Goal: Information Seeking & Learning: Learn about a topic

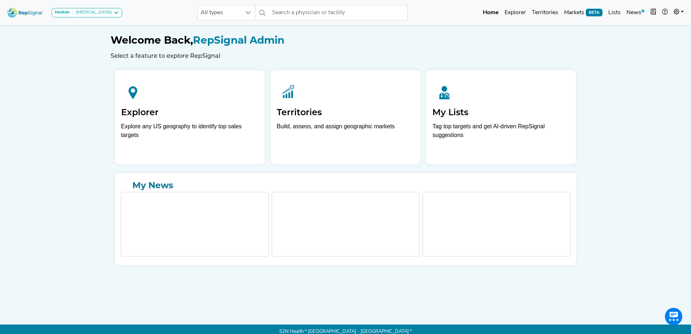
click at [532, 44] on h1 "Welcome Back, RepSignal Admin" at bounding box center [346, 40] width 470 height 12
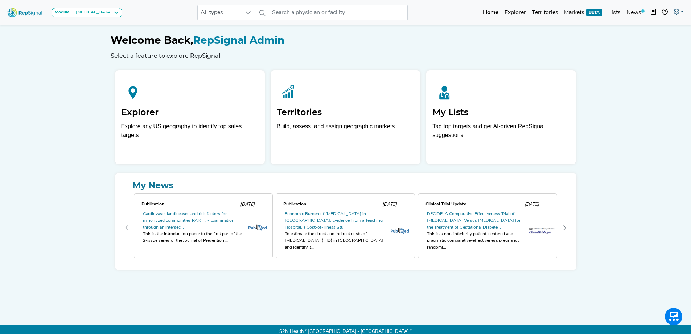
click at [675, 12] on icon at bounding box center [677, 12] width 6 height 6
click at [643, 32] on link "My Account" at bounding box center [657, 31] width 57 height 15
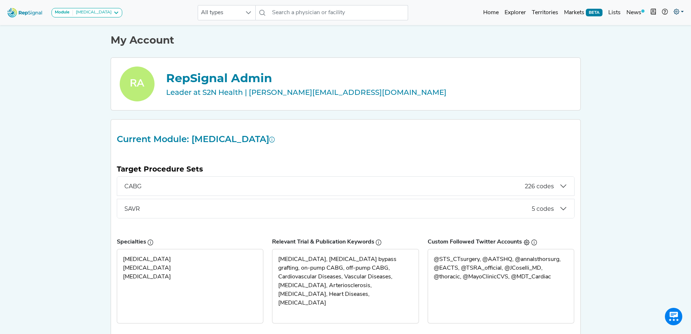
click at [677, 15] on icon at bounding box center [677, 12] width 6 height 6
click at [643, 46] on link "Admin" at bounding box center [657, 45] width 57 height 15
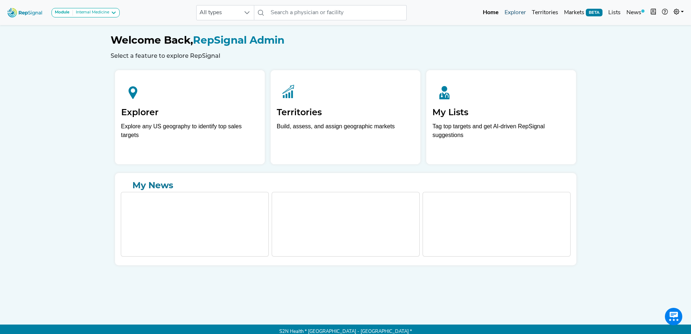
click at [518, 17] on link "Explorer" at bounding box center [515, 12] width 27 height 15
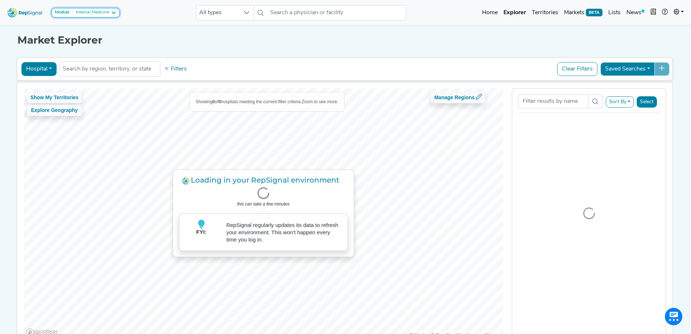
click at [81, 8] on button "Module Internal Medicine" at bounding box center [86, 12] width 68 height 9
click at [83, 25] on link "4D Pulmonology" at bounding box center [80, 26] width 57 height 11
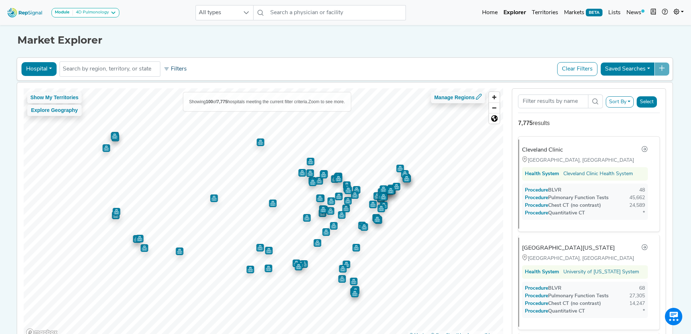
click at [180, 70] on button "Filters" at bounding box center [175, 69] width 27 height 12
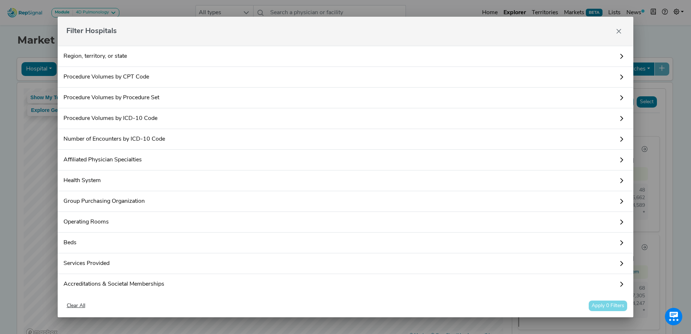
click at [107, 101] on link "Procedure Volumes by Procedure Set" at bounding box center [346, 97] width 576 height 21
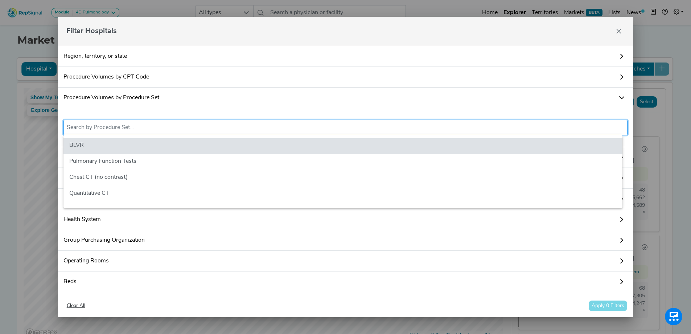
click at [132, 131] on input "text" at bounding box center [346, 127] width 558 height 9
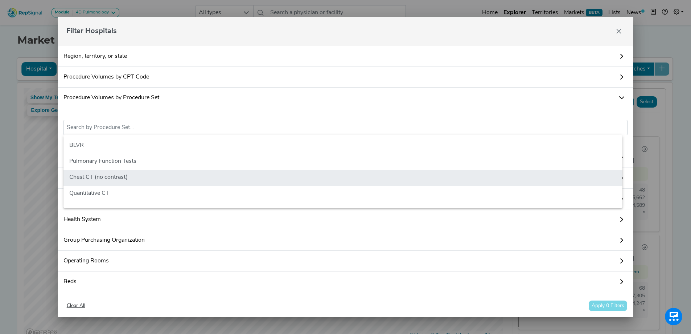
click at [116, 184] on li "Chest CT (no contrast)" at bounding box center [343, 178] width 559 height 16
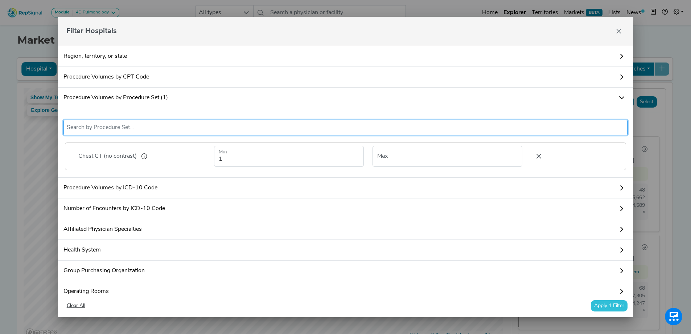
click at [531, 157] on icon at bounding box center [538, 156] width 15 height 11
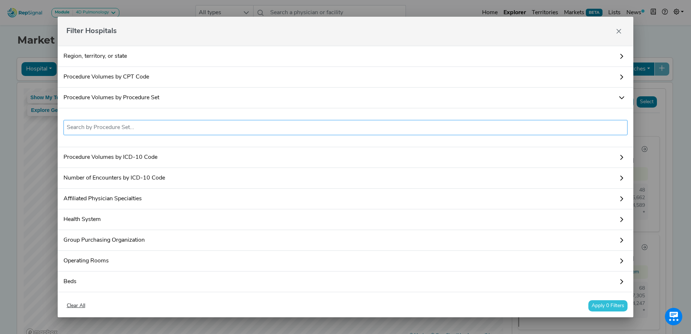
click at [196, 126] on input "text" at bounding box center [346, 127] width 558 height 9
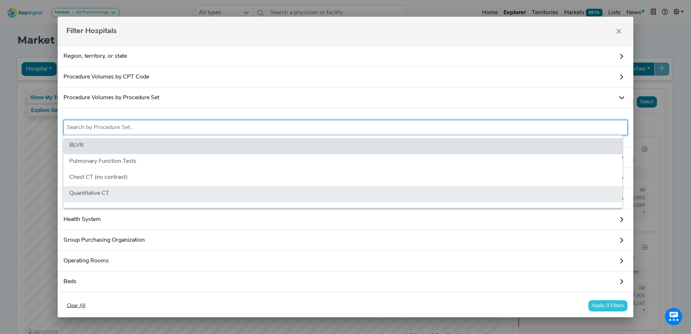
click at [136, 187] on li "Quantitative CT" at bounding box center [343, 194] width 559 height 16
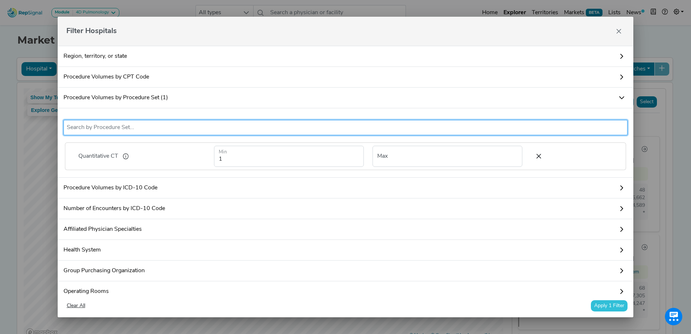
click at [607, 304] on button "Apply 1 Filter" at bounding box center [609, 305] width 37 height 11
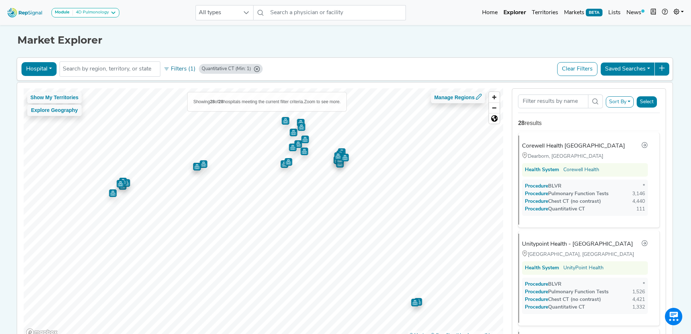
scroll to position [894, 0]
click at [495, 120] on span "Reset bearing to north" at bounding box center [494, 118] width 11 height 10
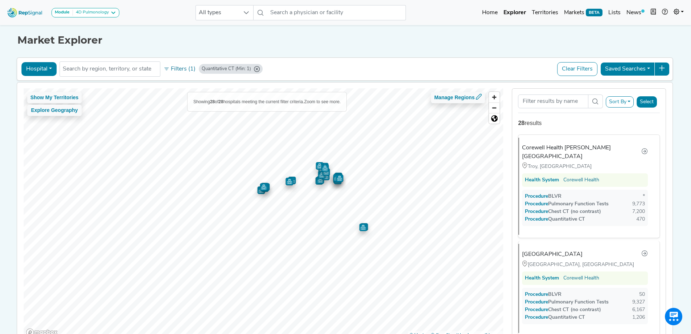
scroll to position [0, 0]
click at [264, 188] on img "Map marker" at bounding box center [264, 187] width 8 height 8
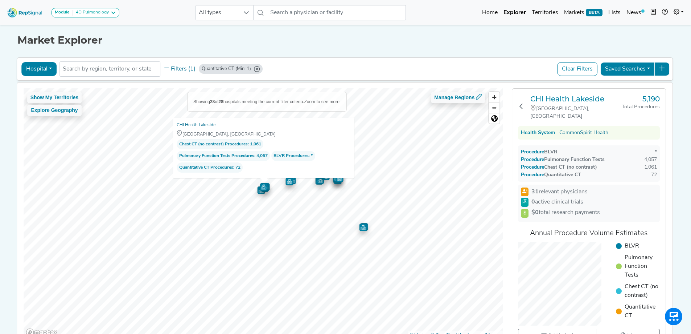
click at [360, 228] on img "Map marker" at bounding box center [363, 227] width 8 height 8
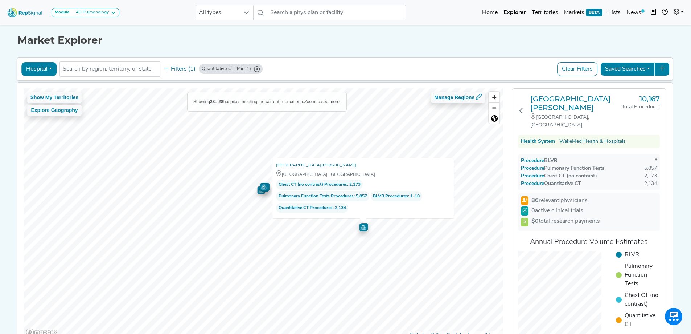
click at [677, 126] on div "Show My Territories Explore Geography Showing 28 of 28 hospitals meeting the cu…" at bounding box center [344, 213] width 663 height 262
click at [356, 45] on h1 "Market Explorer" at bounding box center [345, 40] width 657 height 12
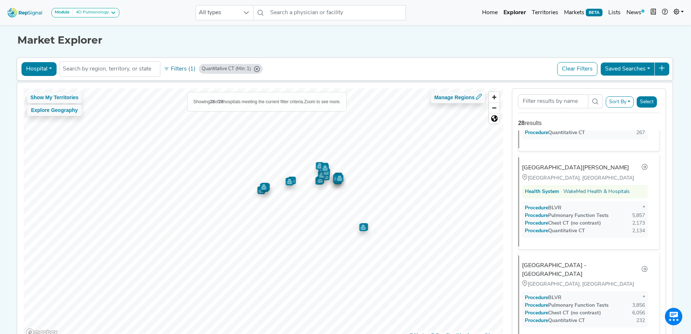
scroll to position [686, 0]
